Goal: Information Seeking & Learning: Learn about a topic

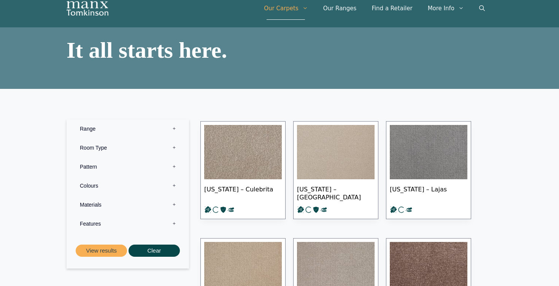
scroll to position [28, 0]
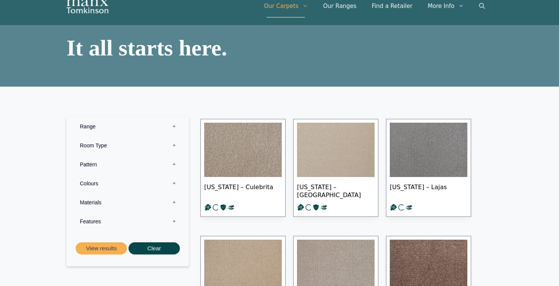
click at [176, 160] on label "Pattern 0" at bounding box center [127, 164] width 111 height 19
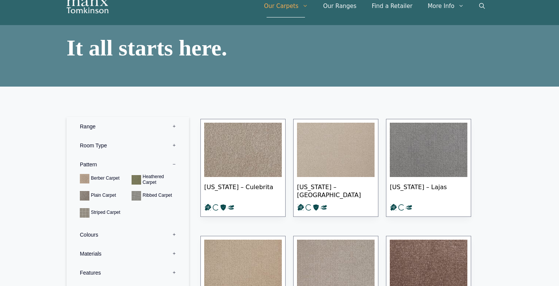
click at [176, 160] on label "Pattern 0" at bounding box center [127, 164] width 111 height 19
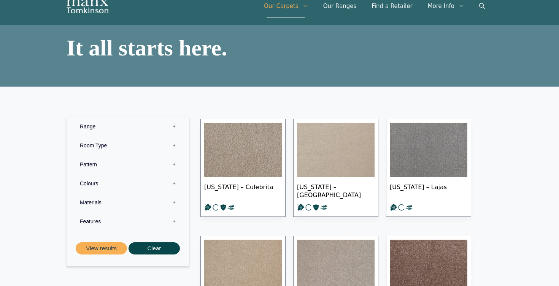
click at [175, 146] on label "Room Type 0" at bounding box center [127, 145] width 111 height 19
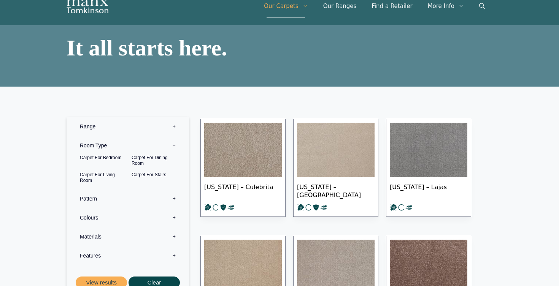
click at [175, 146] on label "Room Type 0" at bounding box center [127, 145] width 111 height 19
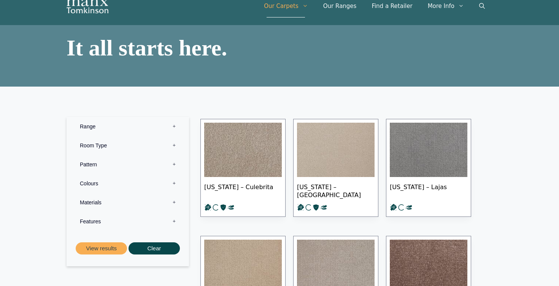
click at [170, 202] on label "Materials 0" at bounding box center [127, 202] width 111 height 19
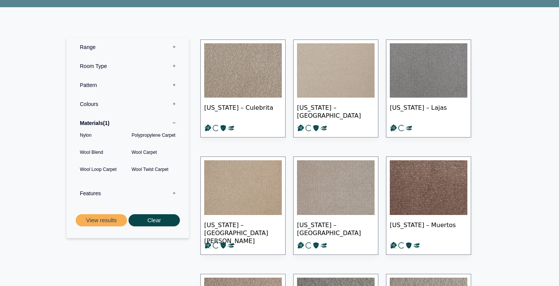
scroll to position [108, 0]
click at [95, 219] on button "View results" at bounding box center [101, 220] width 51 height 13
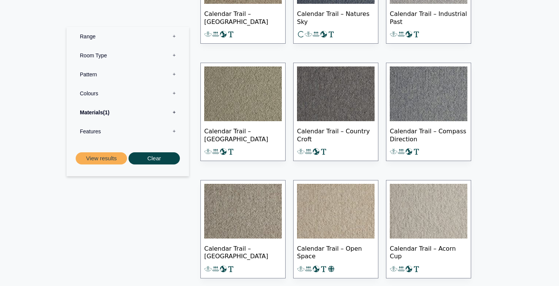
scroll to position [513, 0]
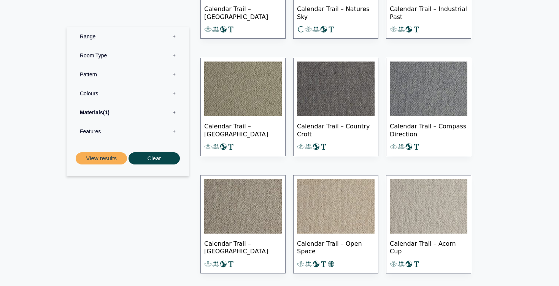
click at [320, 226] on img at bounding box center [336, 206] width 78 height 55
